Goal: Information Seeking & Learning: Find specific fact

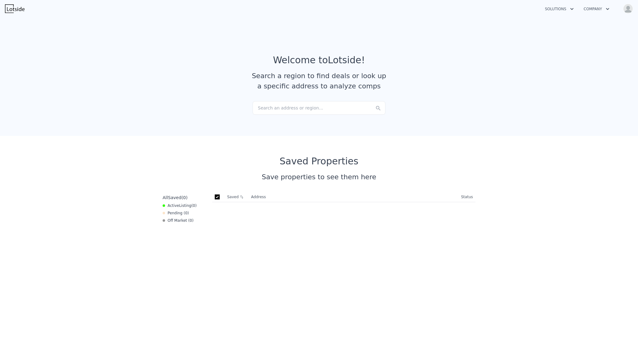
click at [304, 110] on div "Search an address or region..." at bounding box center [319, 108] width 133 height 14
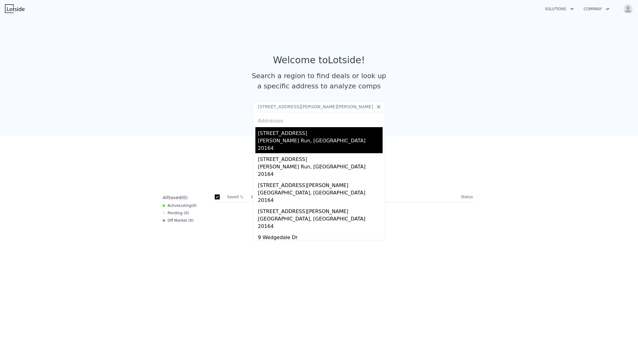
type input "[STREET_ADDRESS][PERSON_NAME][PERSON_NAME]"
click at [265, 135] on div "[STREET_ADDRESS]" at bounding box center [320, 132] width 125 height 10
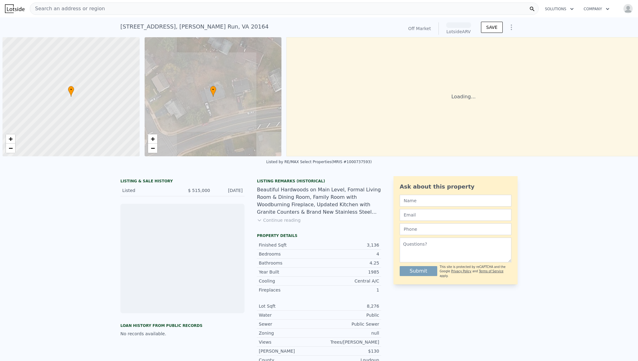
scroll to position [0, 2]
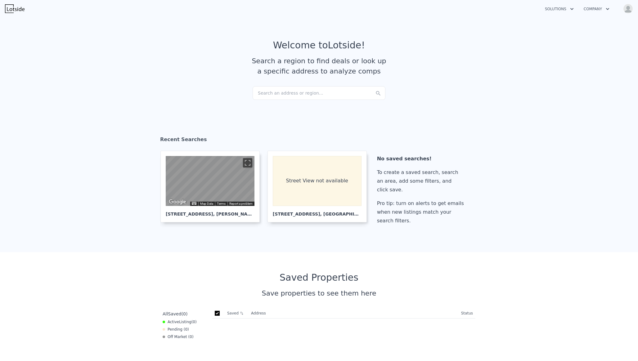
click at [309, 92] on div "Search an address or region..." at bounding box center [319, 93] width 133 height 14
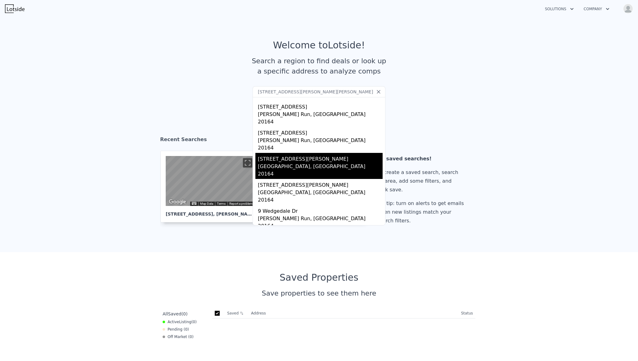
scroll to position [6, 0]
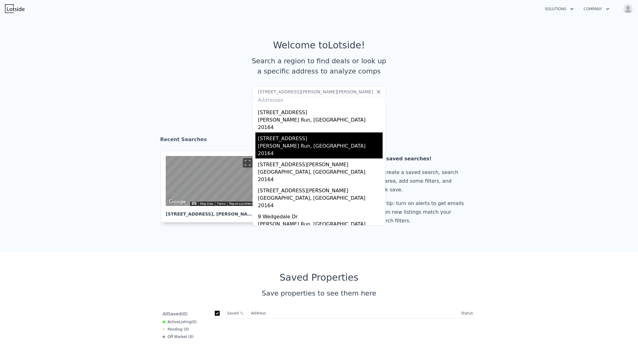
type input "[STREET_ADDRESS][PERSON_NAME][PERSON_NAME]"
click at [287, 143] on div "[PERSON_NAME] Run, [GEOGRAPHIC_DATA] 20164" at bounding box center [320, 151] width 125 height 16
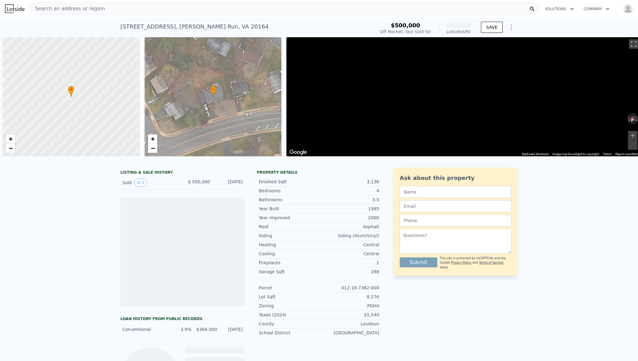
scroll to position [0, 2]
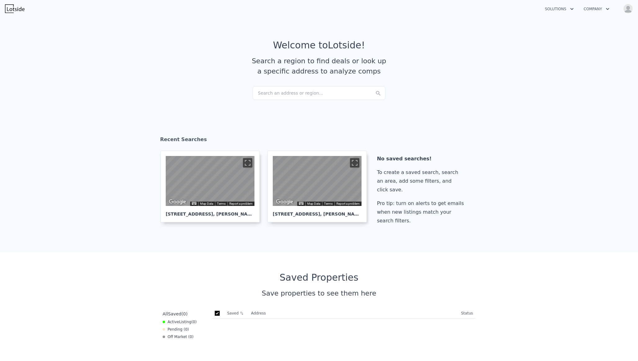
click at [280, 90] on div "Search an address or region..." at bounding box center [319, 93] width 133 height 14
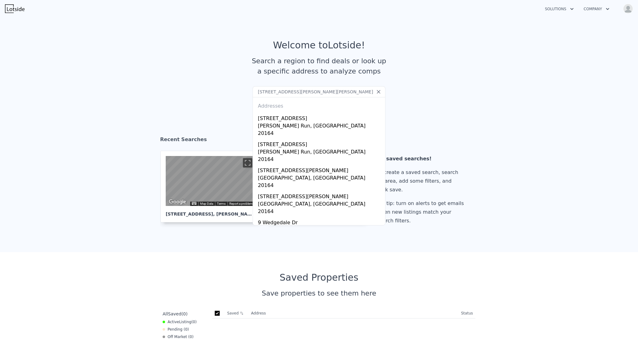
type input "[STREET_ADDRESS][PERSON_NAME][PERSON_NAME]"
